Goal: Information Seeking & Learning: Check status

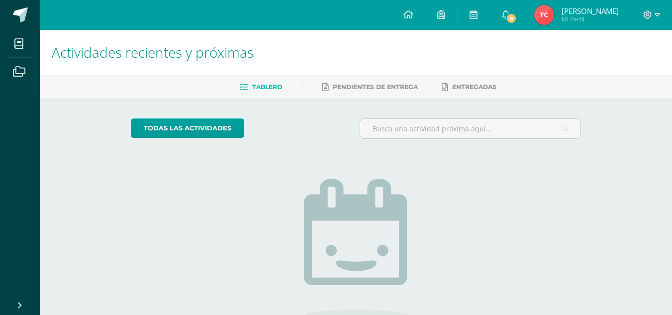
click at [554, 13] on img at bounding box center [544, 15] width 20 height 20
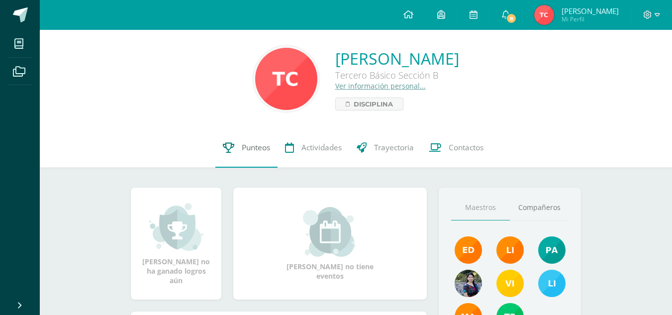
click at [255, 147] on span "Punteos" at bounding box center [256, 147] width 28 height 10
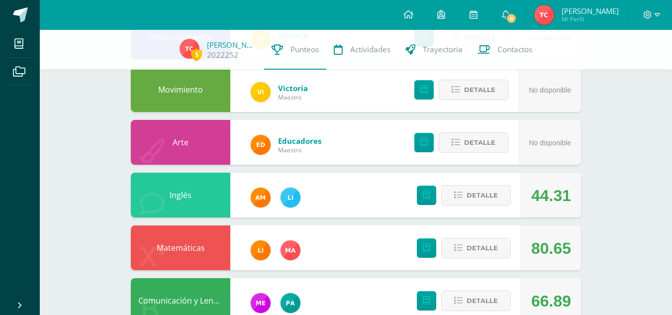
scroll to position [381, 0]
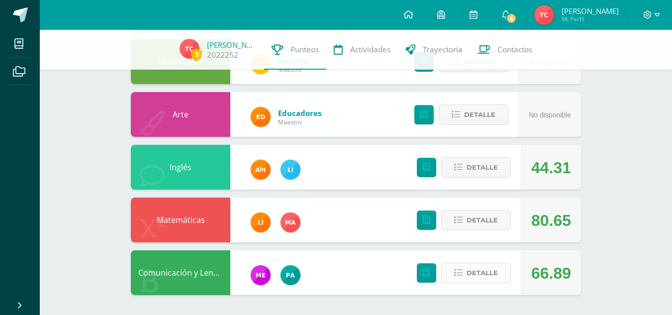
click at [480, 274] on span "Detalle" at bounding box center [481, 272] width 31 height 18
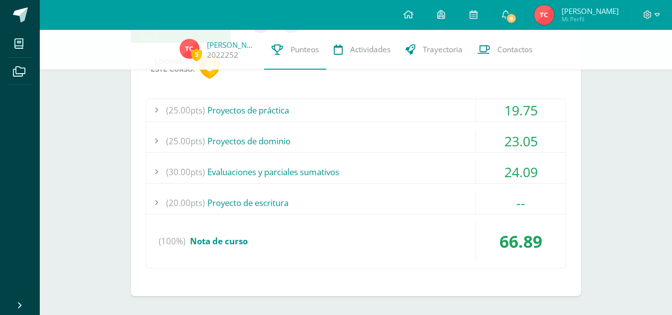
scroll to position [590, 0]
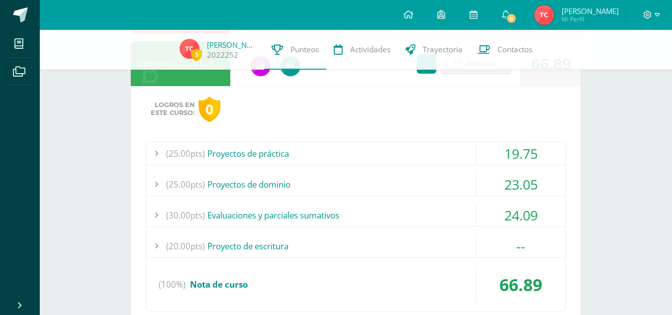
click at [505, 154] on div "19.75" at bounding box center [520, 153] width 89 height 22
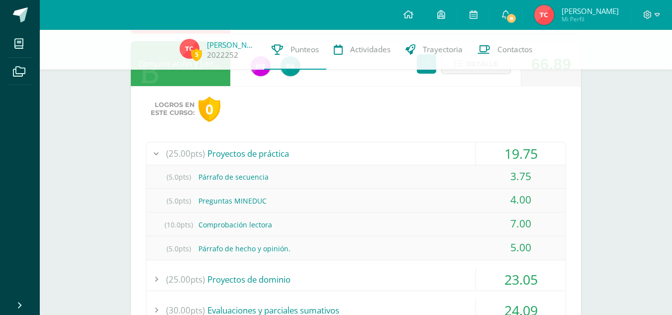
click at [512, 157] on div "19.75" at bounding box center [520, 153] width 89 height 22
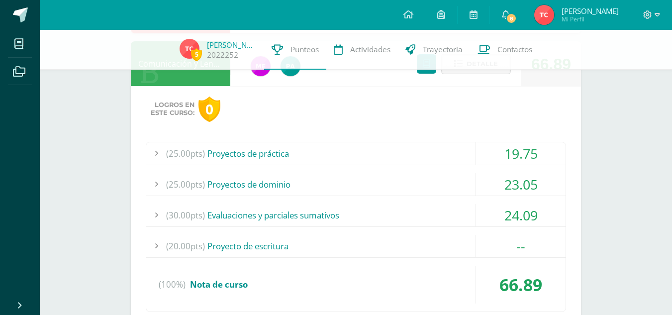
click at [512, 187] on div "23.05" at bounding box center [520, 184] width 89 height 22
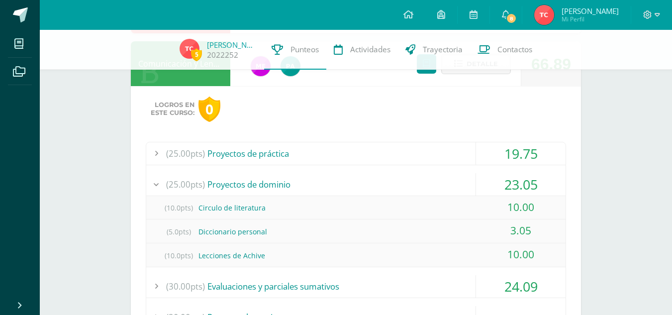
click at [516, 184] on div "23.05" at bounding box center [520, 184] width 89 height 22
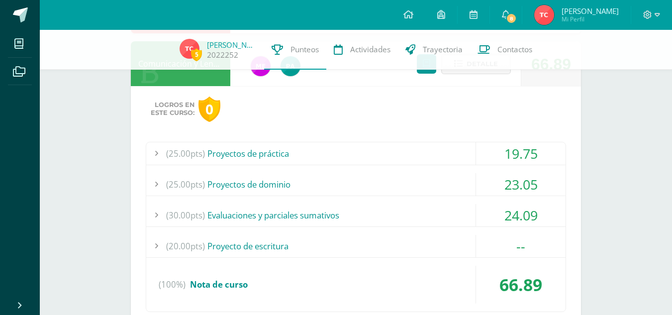
click at [522, 216] on div "24.09" at bounding box center [520, 215] width 89 height 22
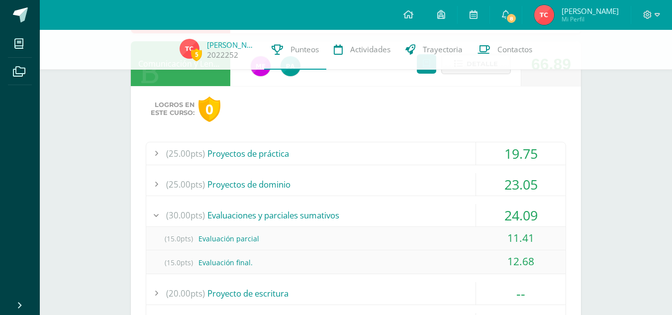
click at [522, 216] on div "24.09" at bounding box center [520, 215] width 89 height 22
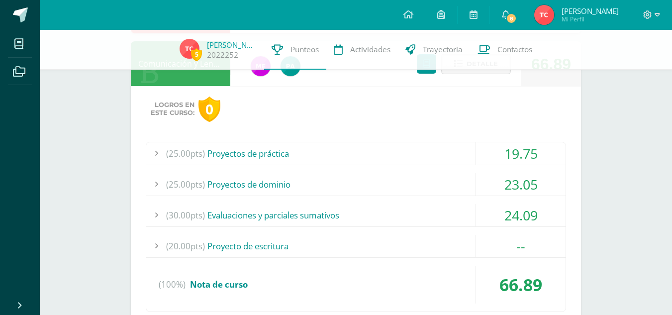
click at [520, 251] on div "--" at bounding box center [520, 246] width 89 height 22
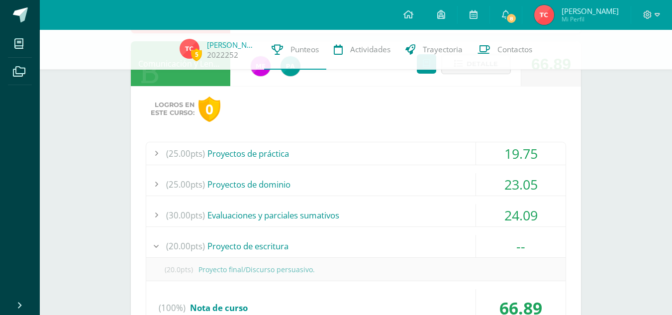
click at [520, 249] on div "--" at bounding box center [520, 246] width 89 height 22
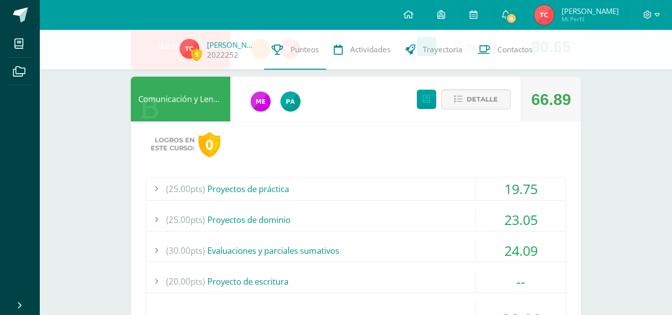
scroll to position [550, 0]
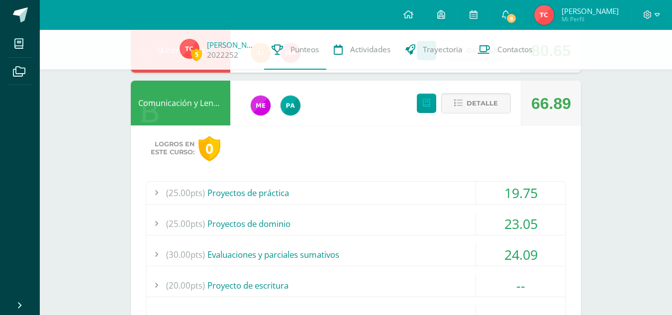
click at [474, 88] on div "Detalle" at bounding box center [461, 103] width 119 height 45
click at [478, 103] on span "Detalle" at bounding box center [481, 103] width 31 height 18
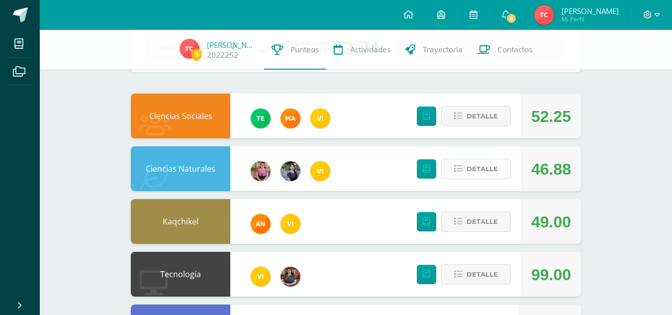
scroll to position [64, 0]
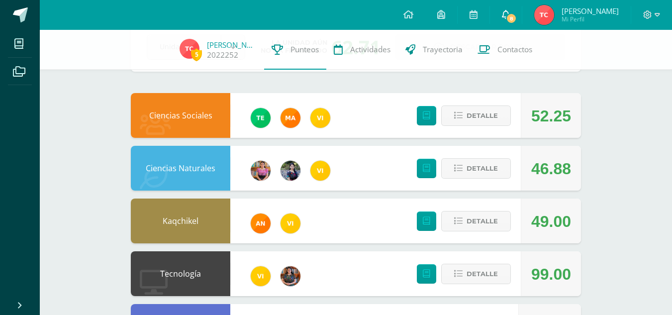
click at [509, 17] on icon at bounding box center [506, 14] width 8 height 9
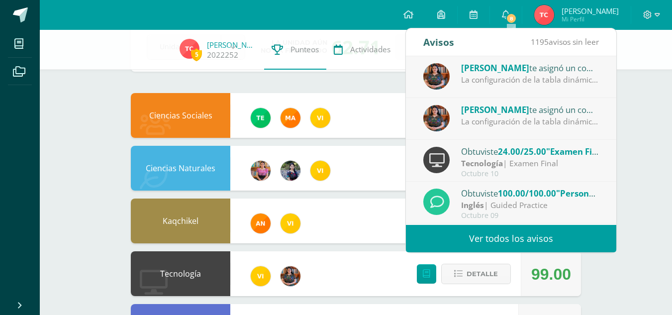
click at [526, 72] on span "[PERSON_NAME]" at bounding box center [495, 67] width 68 height 11
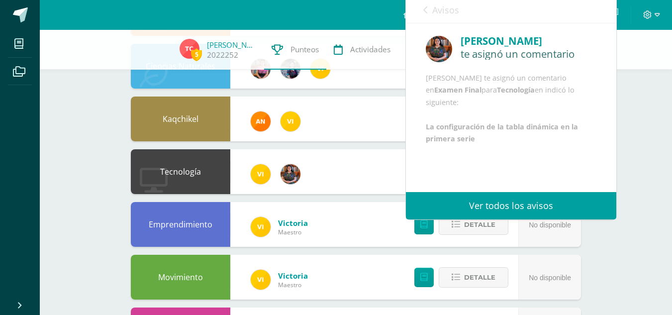
scroll to position [0, 0]
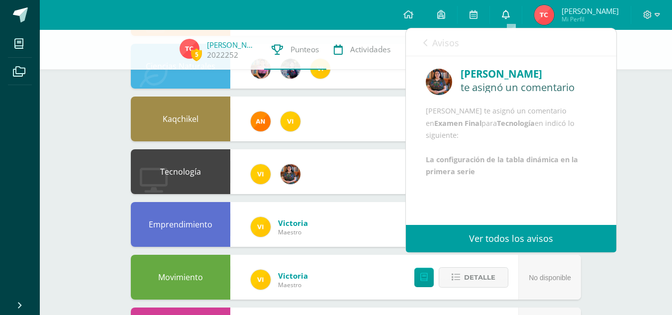
click at [509, 16] on icon at bounding box center [506, 14] width 8 height 9
click at [425, 39] on icon at bounding box center [425, 43] width 4 height 8
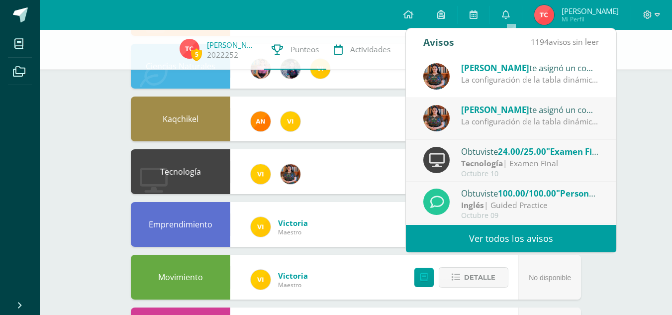
click at [493, 115] on div "[PERSON_NAME] te asignó un comentario en 'Examen Final' para 'Tecnología'" at bounding box center [530, 109] width 138 height 13
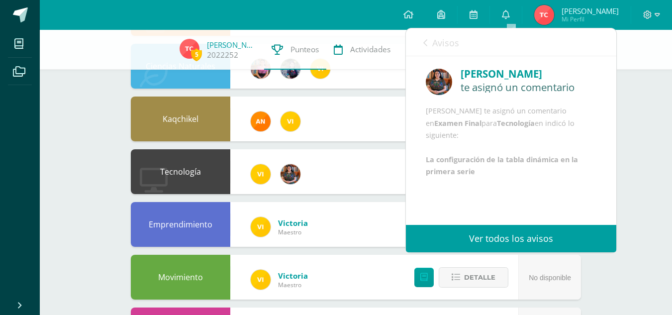
scroll to position [12, 0]
click at [425, 40] on icon at bounding box center [425, 43] width 4 height 8
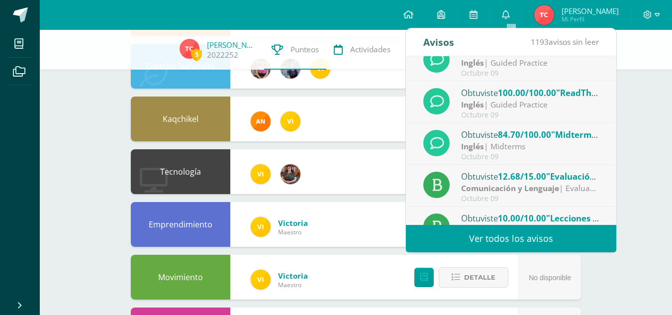
scroll to position [166, 0]
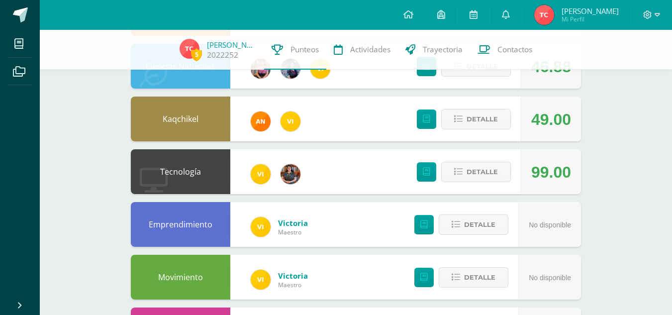
click at [645, 170] on div "5 [PERSON_NAME] 2022252 Punteos Actividades Trayectoria Contactos Pendiente Uni…" at bounding box center [356, 197] width 632 height 666
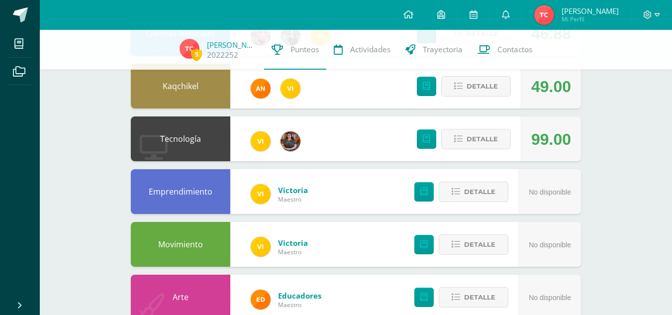
scroll to position [381, 0]
